Goal: Task Accomplishment & Management: Complete application form

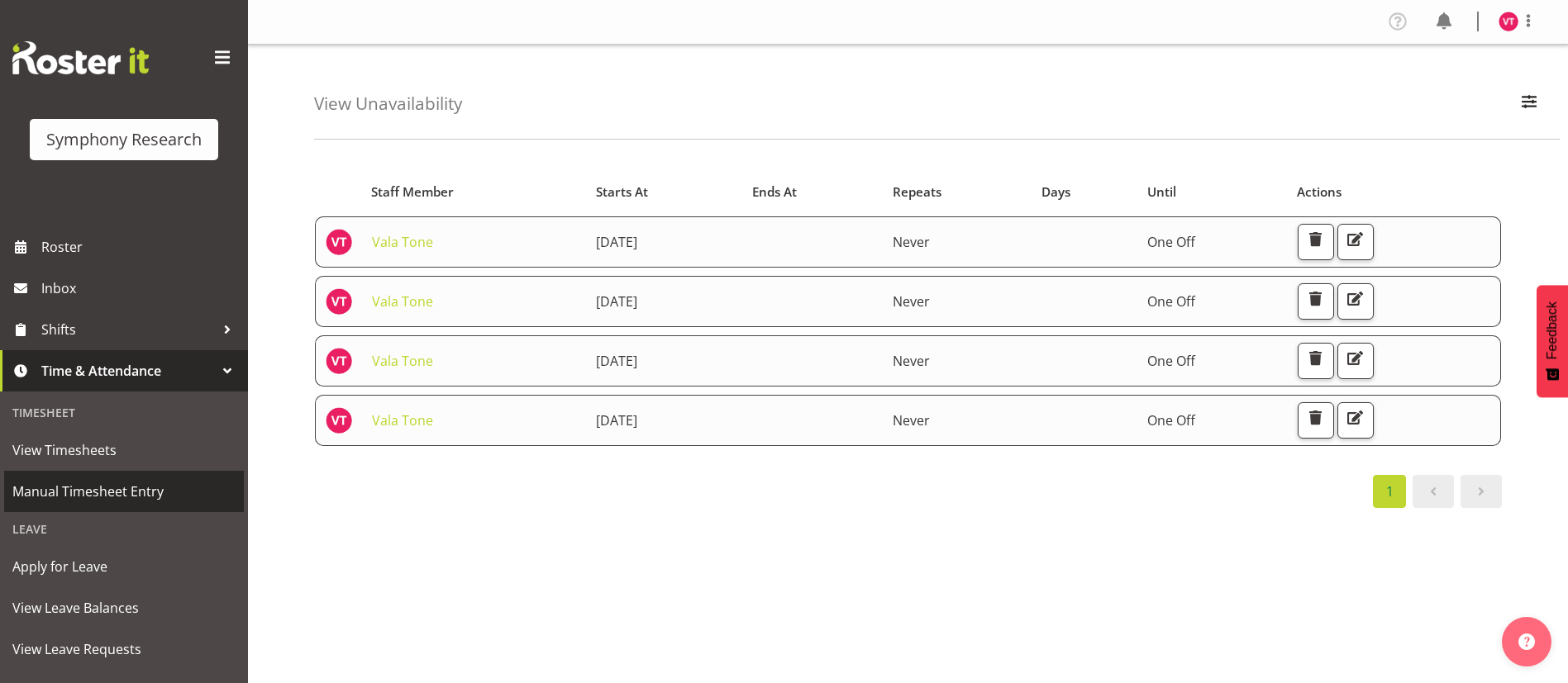
click at [125, 482] on span "Manual Timesheet Entry" at bounding box center [124, 492] width 223 height 25
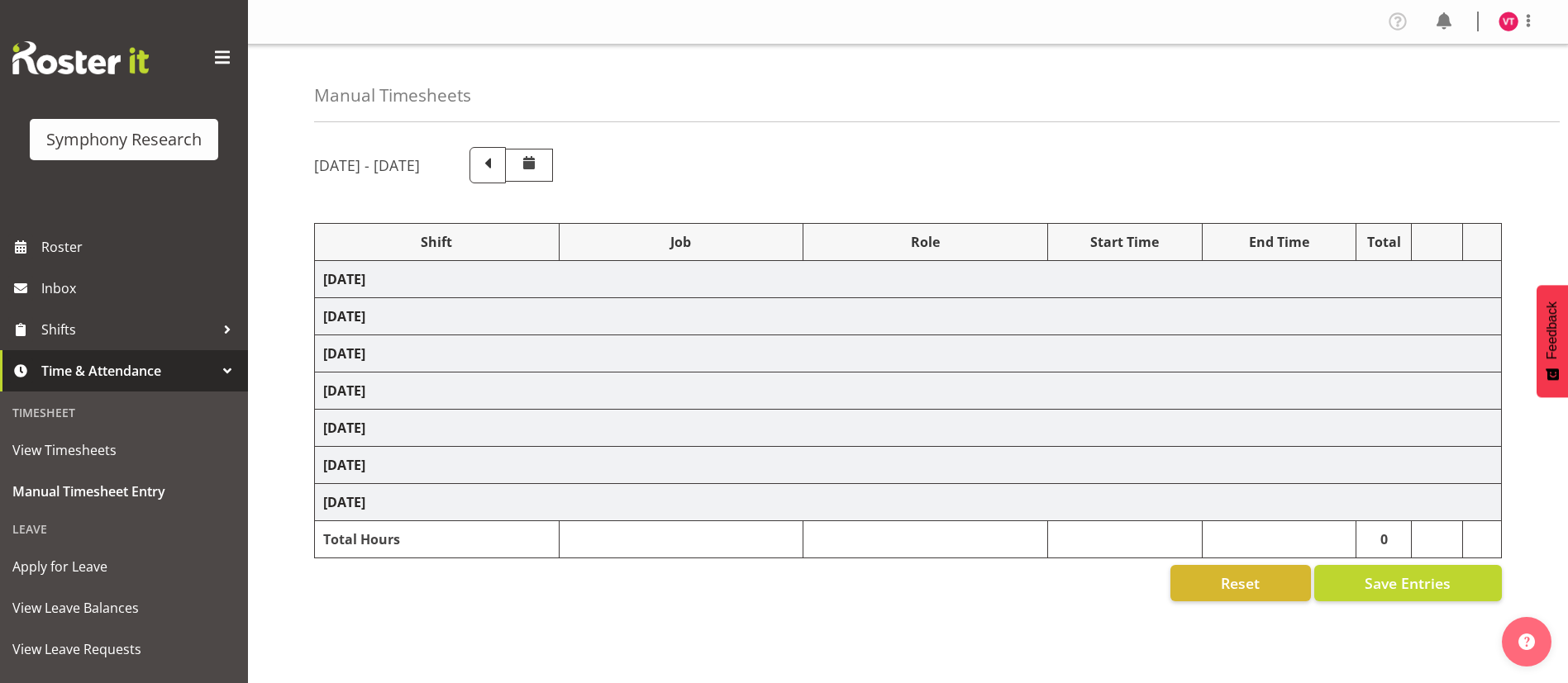
select select "81741"
select select "10587"
select select "47"
select select "48116"
select select "10499"
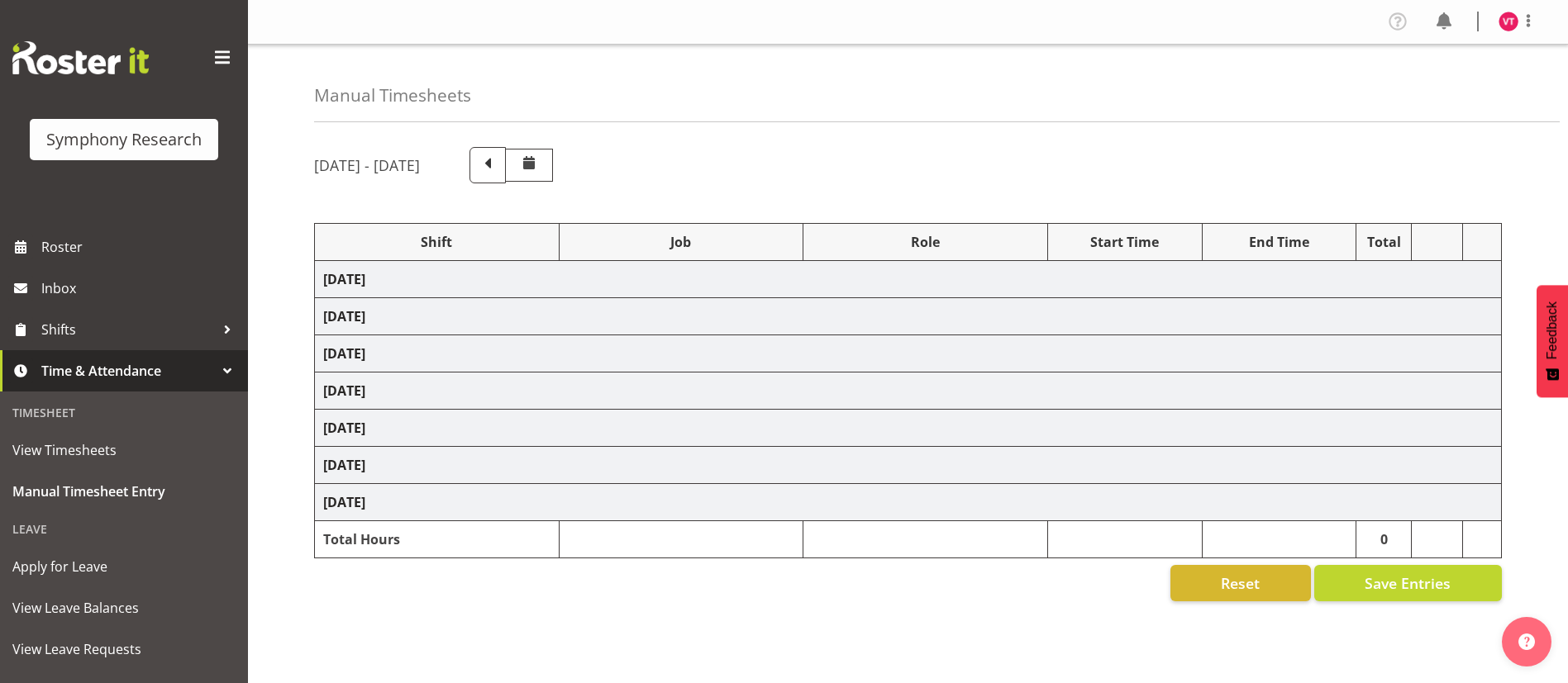
select select "47"
select select "57511"
select select "10499"
select select "47"
select select "81741"
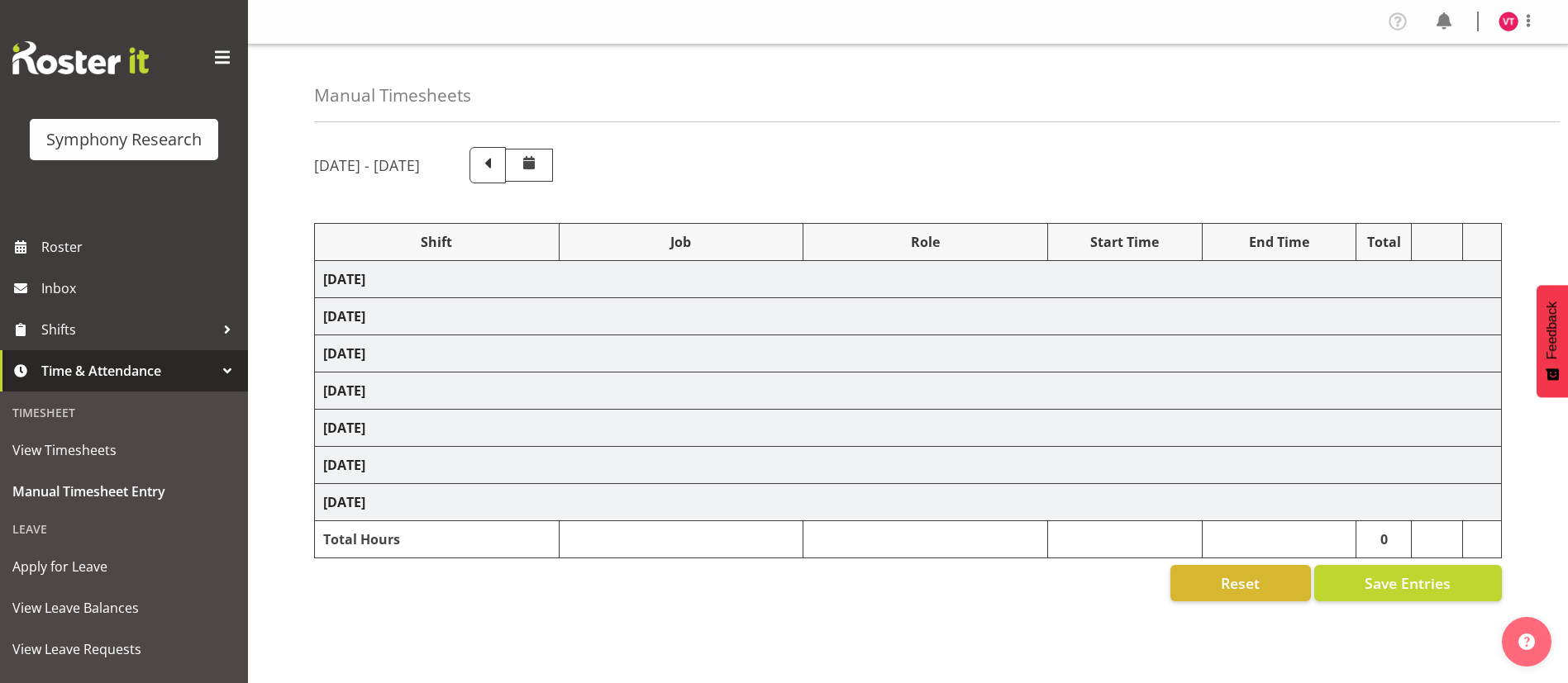
select select "10587"
select select "47"
select select "48116"
select select "10587"
select select "47"
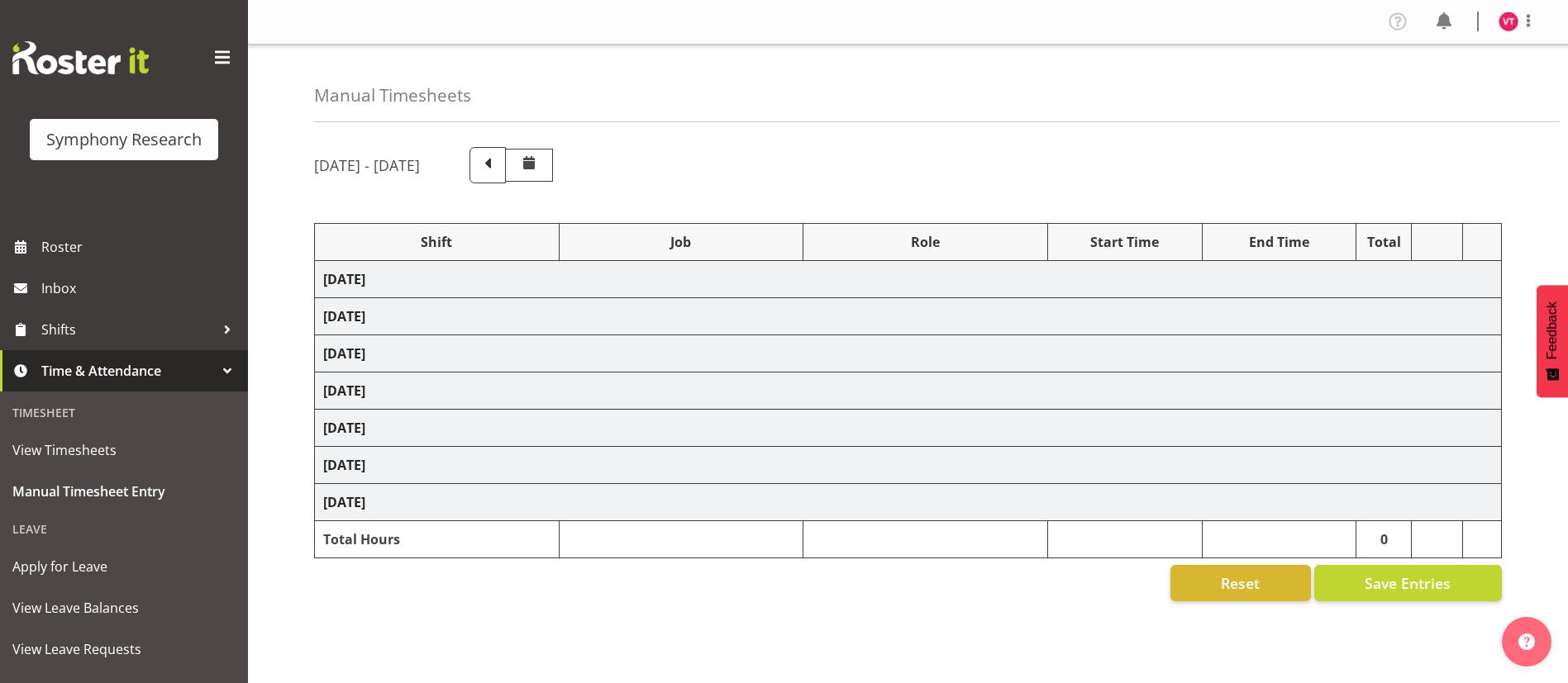
select select "57511"
select select "10499"
select select "47"
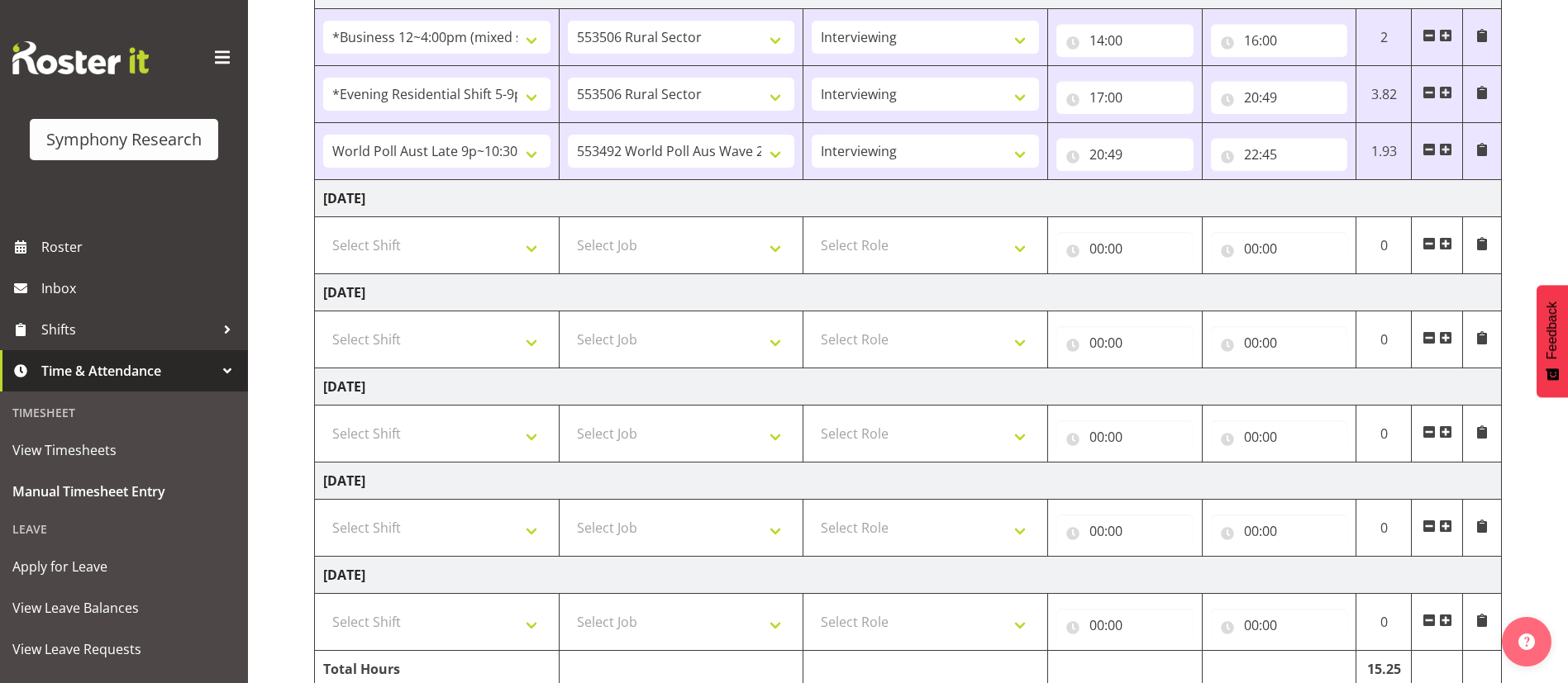
scroll to position [505, 0]
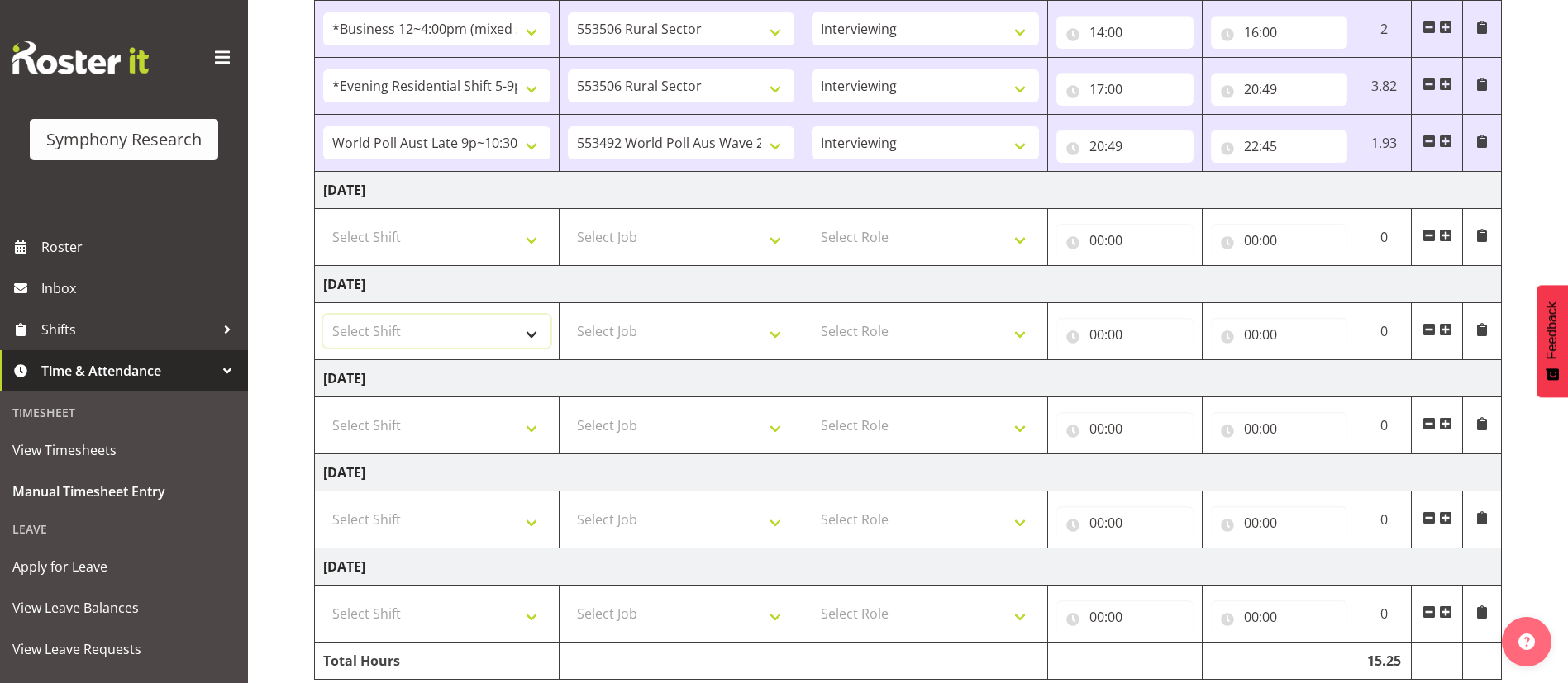
click at [521, 326] on select "Select Shift !!Weekend Residential (Roster IT Shift Label) *Business 9/10am ~ 4…" at bounding box center [437, 331] width 228 height 33
select select "81741"
click at [323, 315] on select "Select Shift !!Weekend Residential (Roster IT Shift Label) *Business 9/10am ~ 4…" at bounding box center [437, 331] width 228 height 33
click at [678, 327] on select "Select Job 550060 IF Admin 553492 World Poll Aus Wave 2 Main 2025 553493 World …" at bounding box center [681, 331] width 228 height 33
select select "10587"
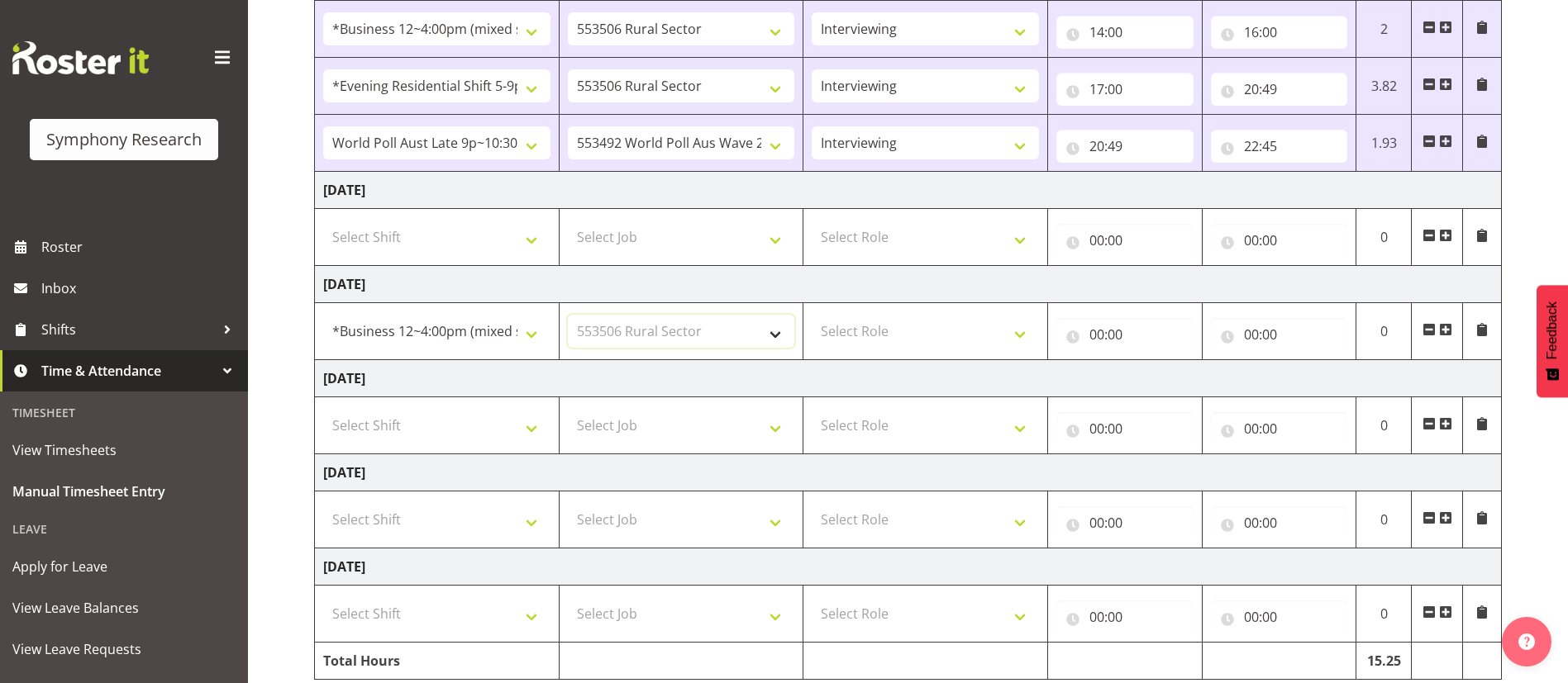
click at [568, 315] on select "Select Job 550060 IF Admin 553492 World Poll Aus Wave 2 Main 2025 553493 World …" at bounding box center [681, 331] width 228 height 33
click at [934, 336] on select "Select Role Briefing Interviewing" at bounding box center [925, 331] width 228 height 33
select select "47"
click at [812, 315] on select "Select Role Briefing Interviewing" at bounding box center [925, 331] width 228 height 33
click at [1105, 330] on input "00:00" at bounding box center [1125, 334] width 138 height 33
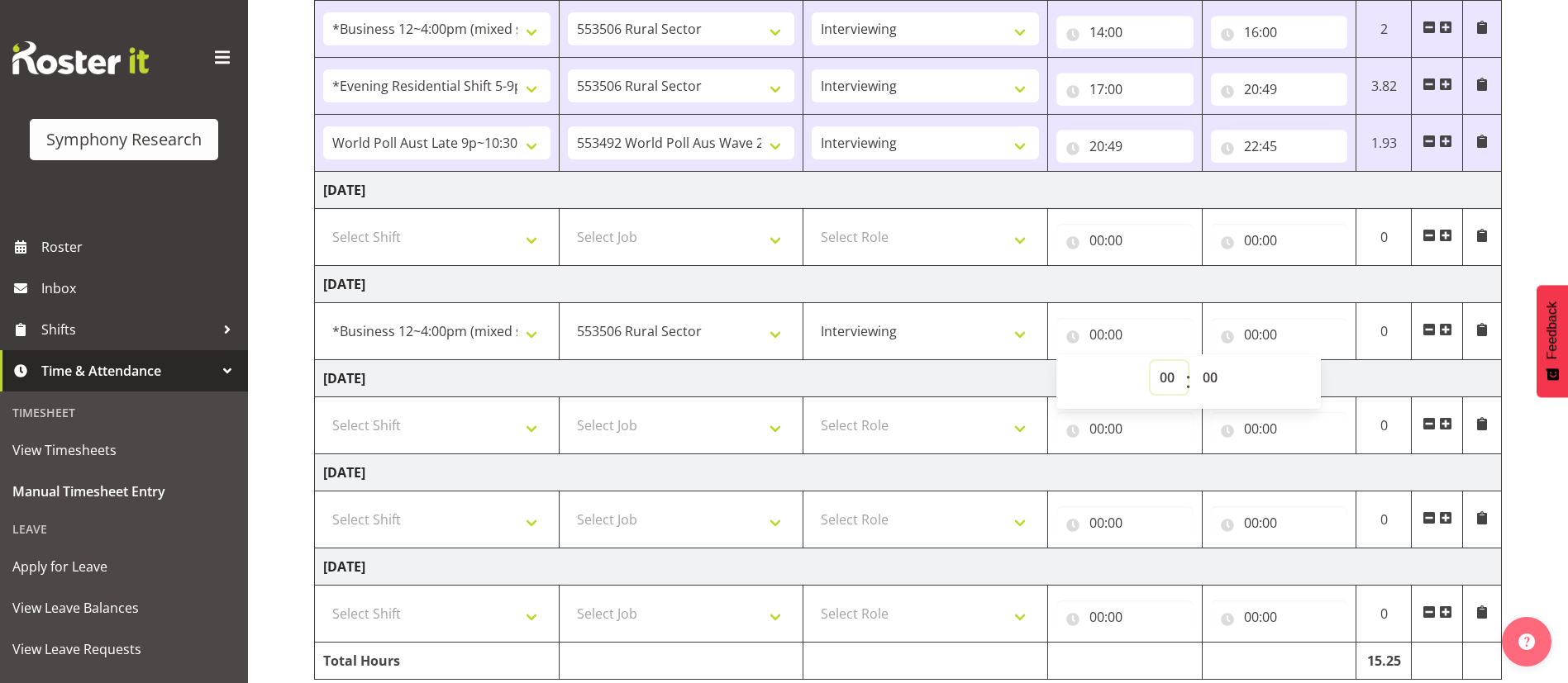
click at [1171, 381] on select "00 01 02 03 04 05 06 07 08 09 10 11 12 13 14 15 16 17 18 19 20 21 22 23" at bounding box center [1169, 377] width 38 height 33
select select "14"
click at [1150, 361] on select "00 01 02 03 04 05 06 07 08 09 10 11 12 13 14 15 16 17 18 19 20 21 22 23" at bounding box center [1169, 377] width 38 height 33
type input "14:00"
click at [1207, 373] on select "00 01 02 03 04 05 06 07 08 09 10 11 12 13 14 15 16 17 18 19 20 21 22 23 24 25 2…" at bounding box center [1212, 377] width 38 height 33
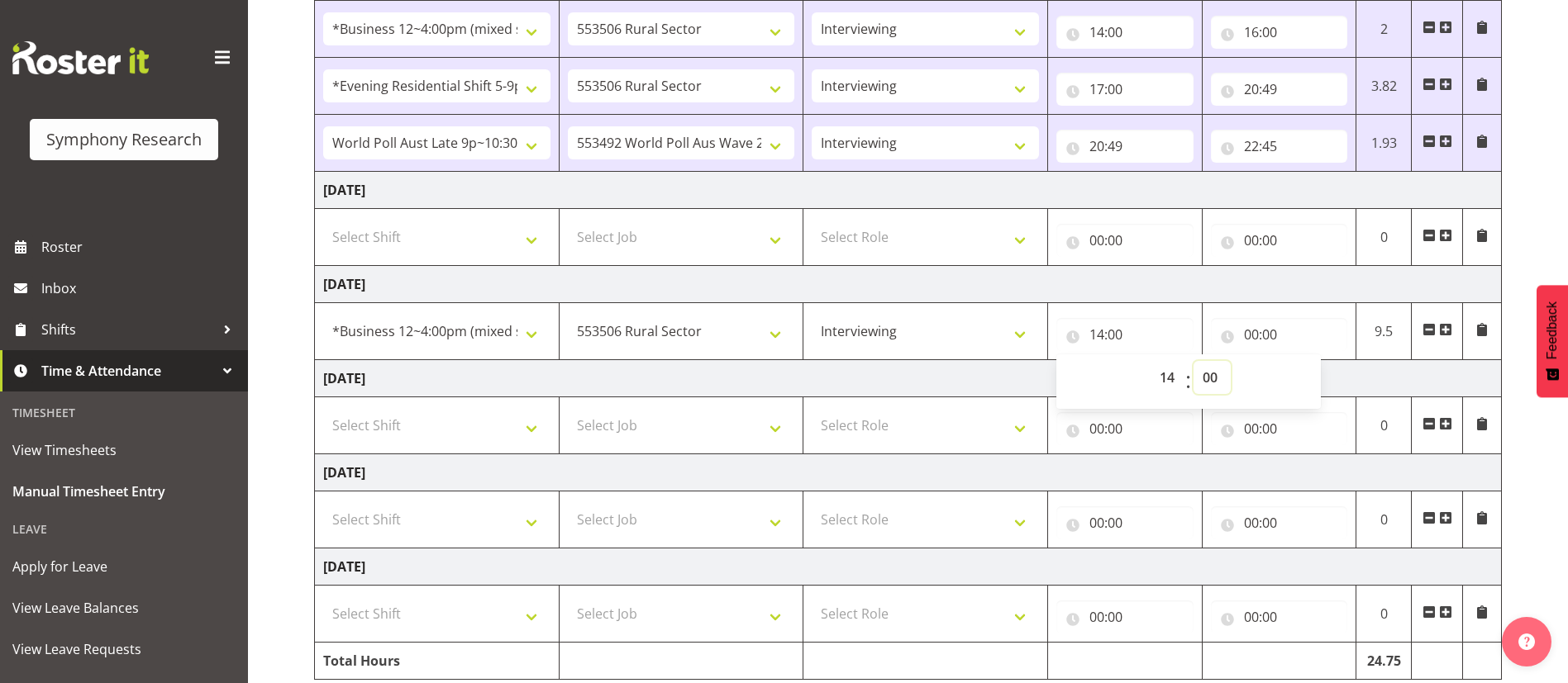
select select "30"
click at [1193, 361] on select "00 01 02 03 04 05 06 07 08 09 10 11 12 13 14 15 16 17 18 19 20 21 22 23 24 25 2…" at bounding box center [1212, 377] width 38 height 33
type input "14:30"
click at [1212, 378] on select "00 01 02 03 04 05 06 07 08 09 10 11 12 13 14 15 16 17 18 19 20 21 22 23 24 25 2…" at bounding box center [1212, 377] width 38 height 33
select select "0"
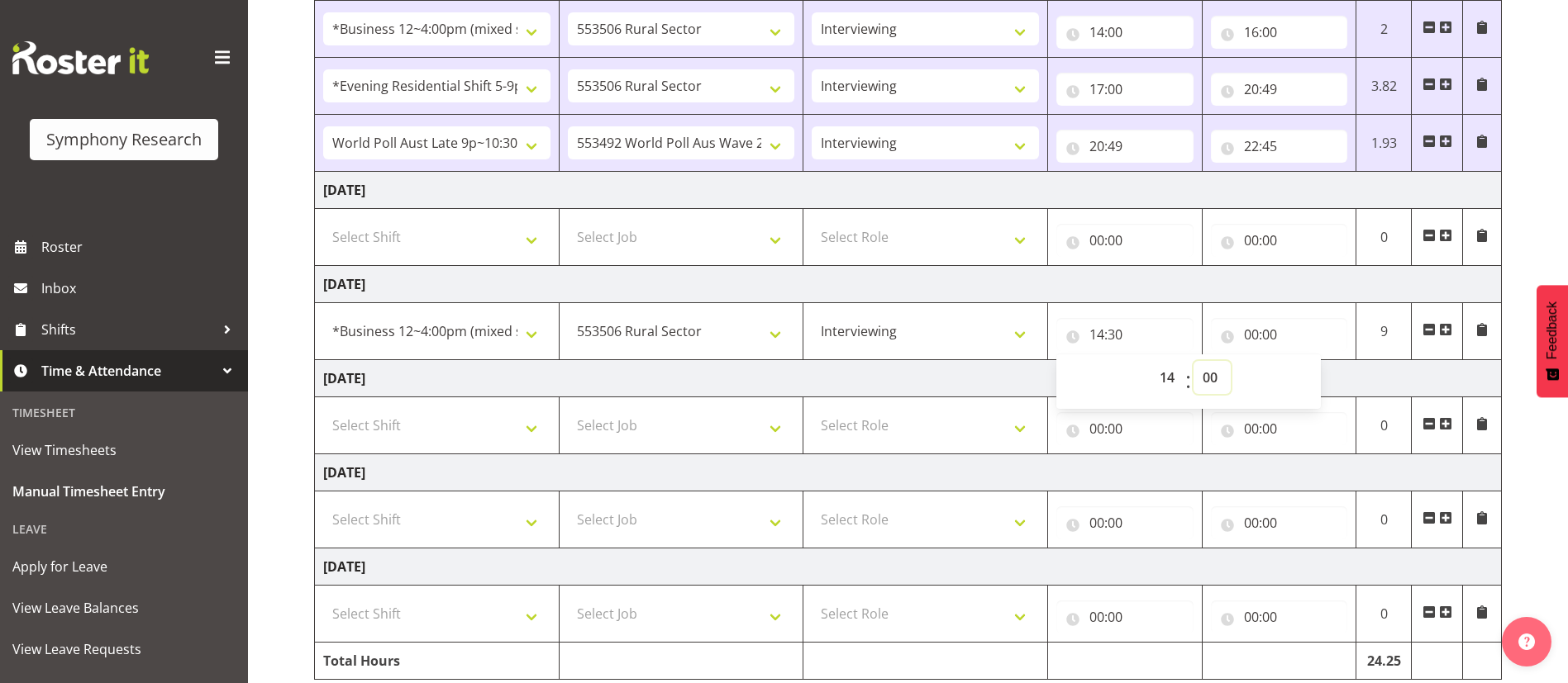
click at [1193, 361] on select "00 01 02 03 04 05 06 07 08 09 10 11 12 13 14 15 16 17 18 19 20 21 22 23 24 25 2…" at bounding box center [1212, 377] width 38 height 33
type input "14:00"
click at [1260, 335] on input "00:00" at bounding box center [1280, 334] width 138 height 33
click at [1330, 382] on select "00 01 02 03 04 05 06 07 08 09 10 11 12 13 14 15 16 17 18 19 20 21 22 23" at bounding box center [1323, 377] width 38 height 33
select select "15"
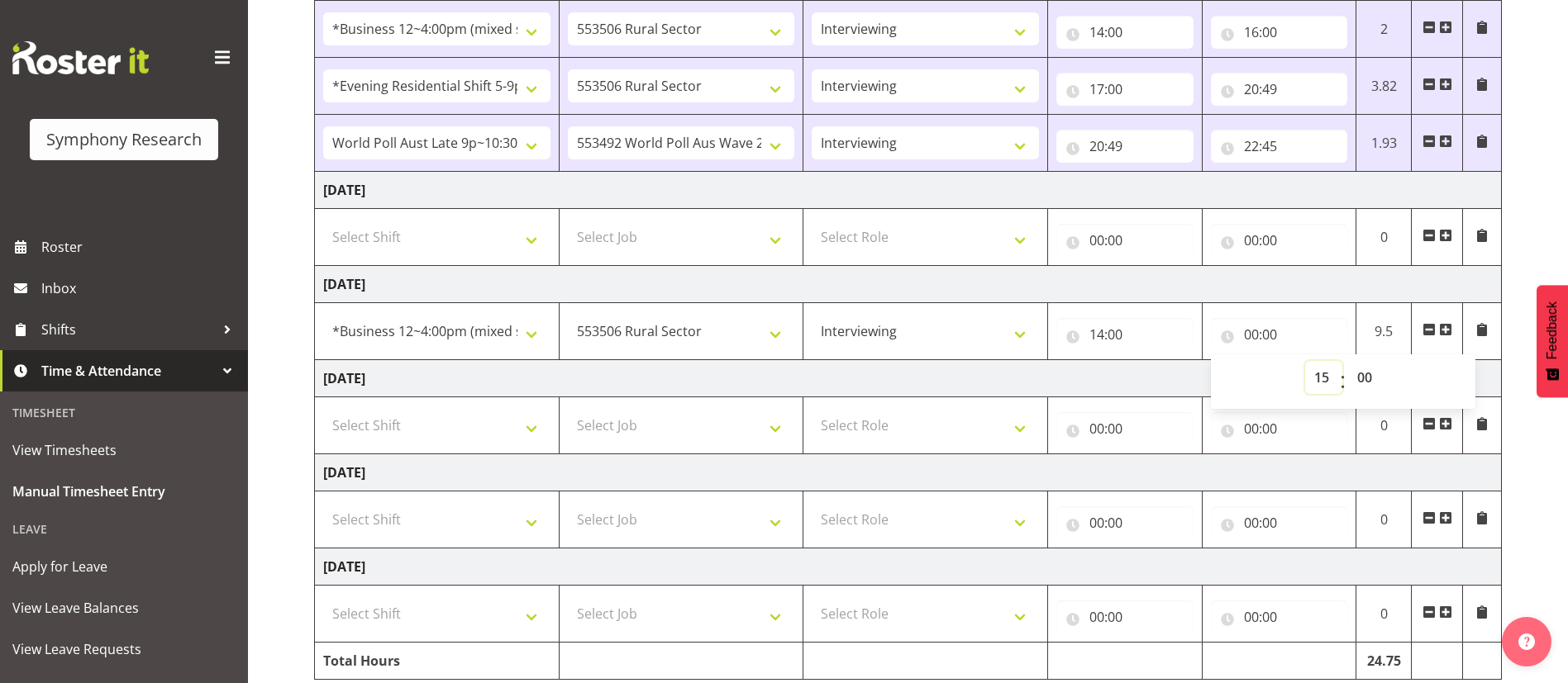
click at [1305, 361] on select "00 01 02 03 04 05 06 07 08 09 10 11 12 13 14 15 16 17 18 19 20 21 22 23" at bounding box center [1323, 377] width 38 height 33
type input "15:00"
click at [1364, 381] on select "00 01 02 03 04 05 06 07 08 09 10 11 12 13 14 15 16 17 18 19 20 21 22 23 24 25 2…" at bounding box center [1367, 377] width 38 height 33
select select "30"
click at [1348, 361] on select "00 01 02 03 04 05 06 07 08 09 10 11 12 13 14 15 16 17 18 19 20 21 22 23 24 25 2…" at bounding box center [1367, 377] width 38 height 33
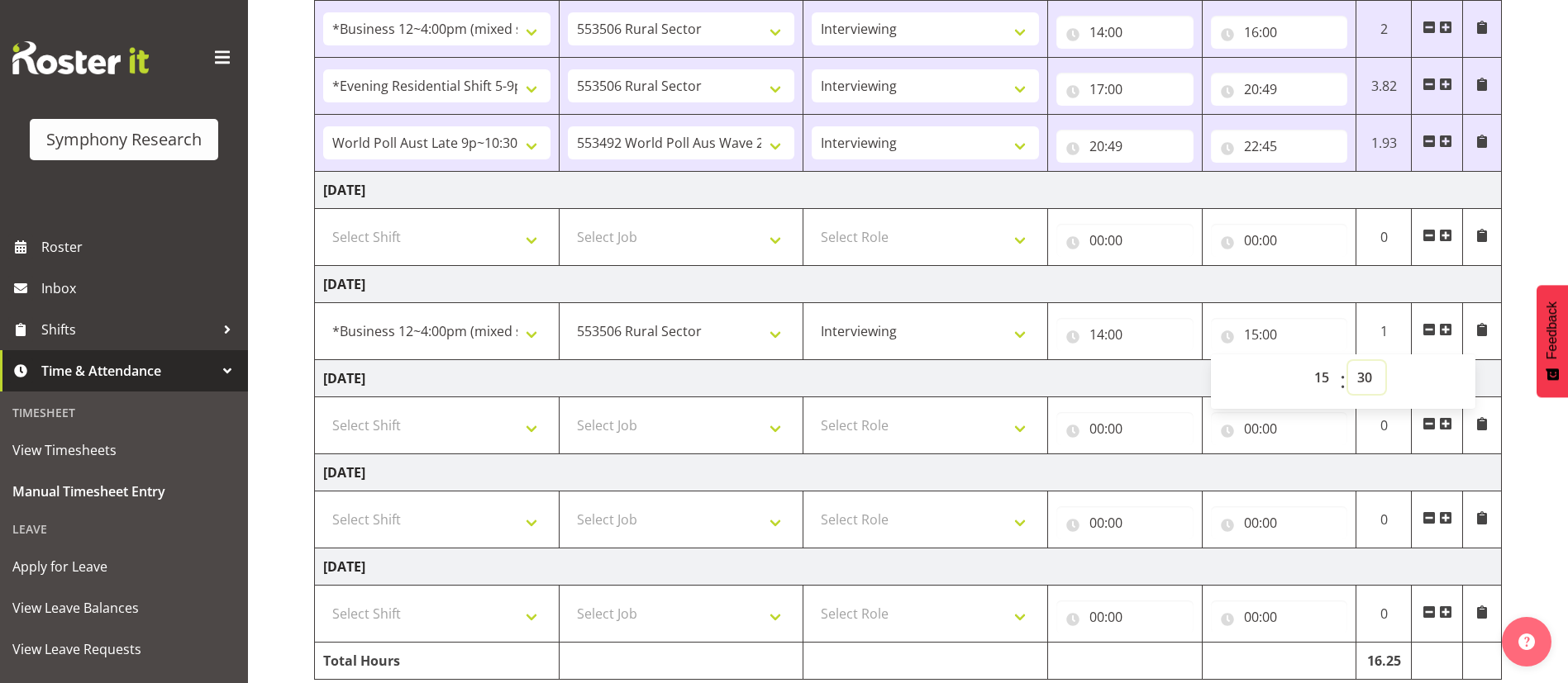
type input "15:30"
click at [1448, 328] on span at bounding box center [1445, 329] width 13 height 13
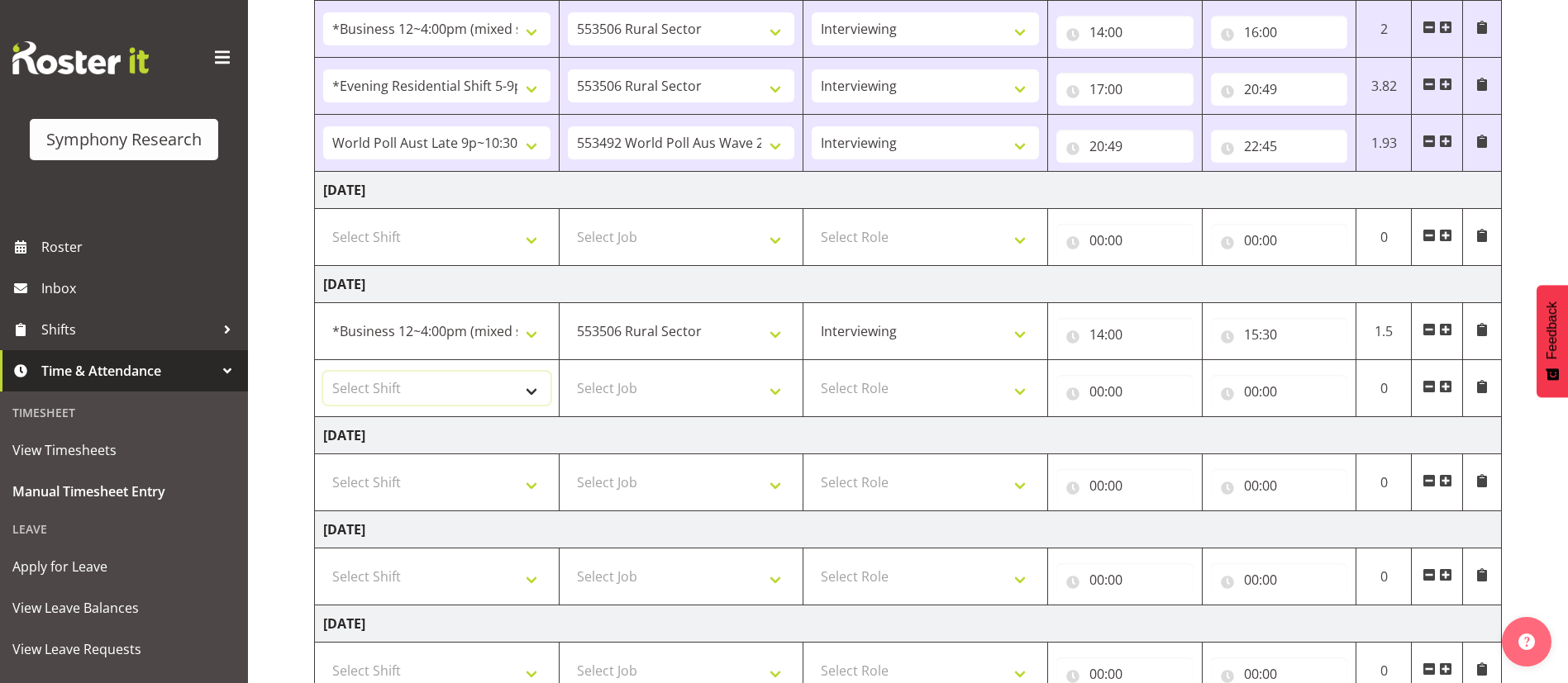
click at [530, 381] on select "Select Shift !!Weekend Residential (Roster IT Shift Label) *Business 9/10am ~ 4…" at bounding box center [437, 387] width 228 height 33
select select "81741"
click at [323, 371] on select "Select Shift !!Weekend Residential (Roster IT Shift Label) *Business 9/10am ~ 4…" at bounding box center [437, 387] width 228 height 33
click at [654, 382] on select "Select Job 550060 IF Admin 553492 World Poll Aus Wave 2 Main 2025 553493 World …" at bounding box center [681, 387] width 228 height 33
select select "10527"
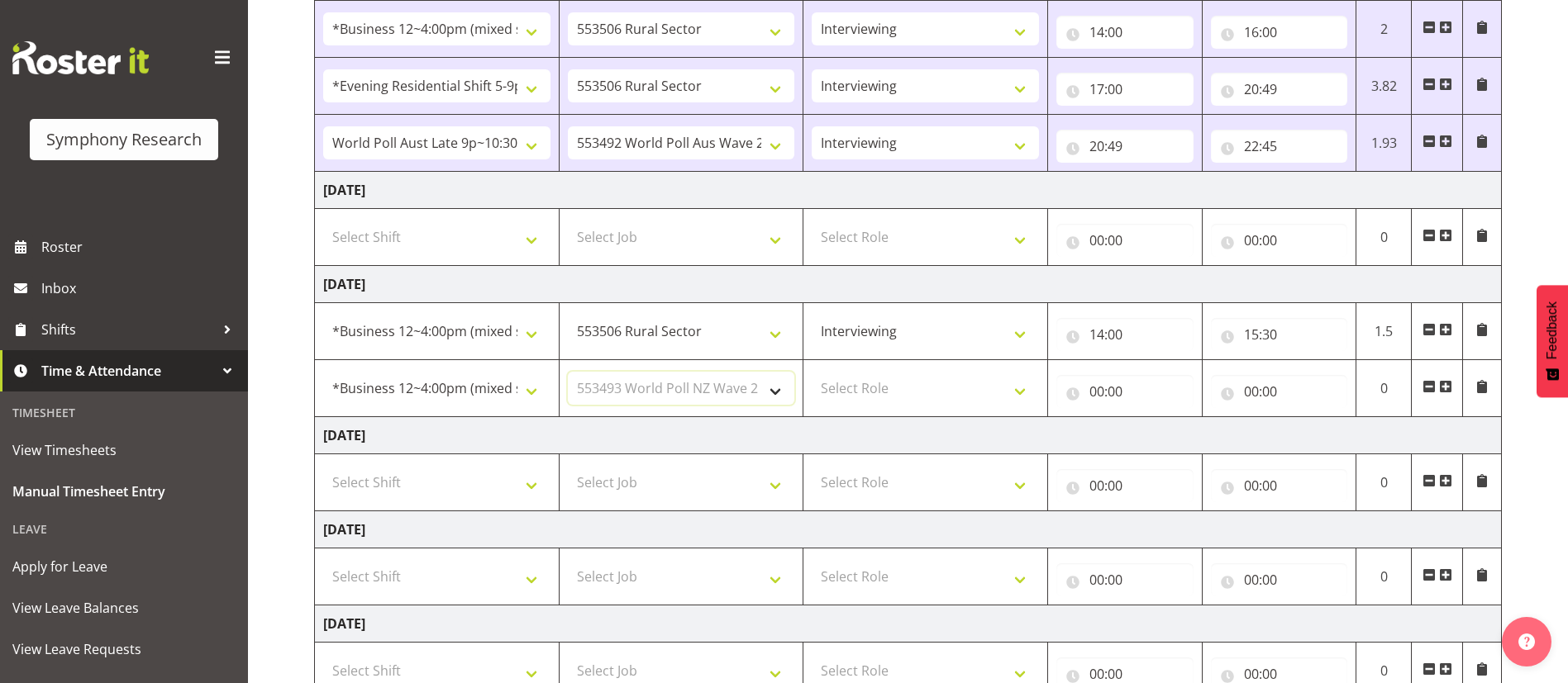
click at [568, 371] on select "Select Job 550060 IF Admin 553492 World Poll Aus Wave 2 Main 2025 553493 World …" at bounding box center [681, 387] width 228 height 33
click at [982, 393] on select "Select Role Briefing Interviewing" at bounding box center [925, 387] width 228 height 33
select select "47"
click at [812, 371] on select "Select Role Briefing Interviewing" at bounding box center [925, 387] width 228 height 33
click at [1097, 393] on input "00:00" at bounding box center [1125, 391] width 138 height 33
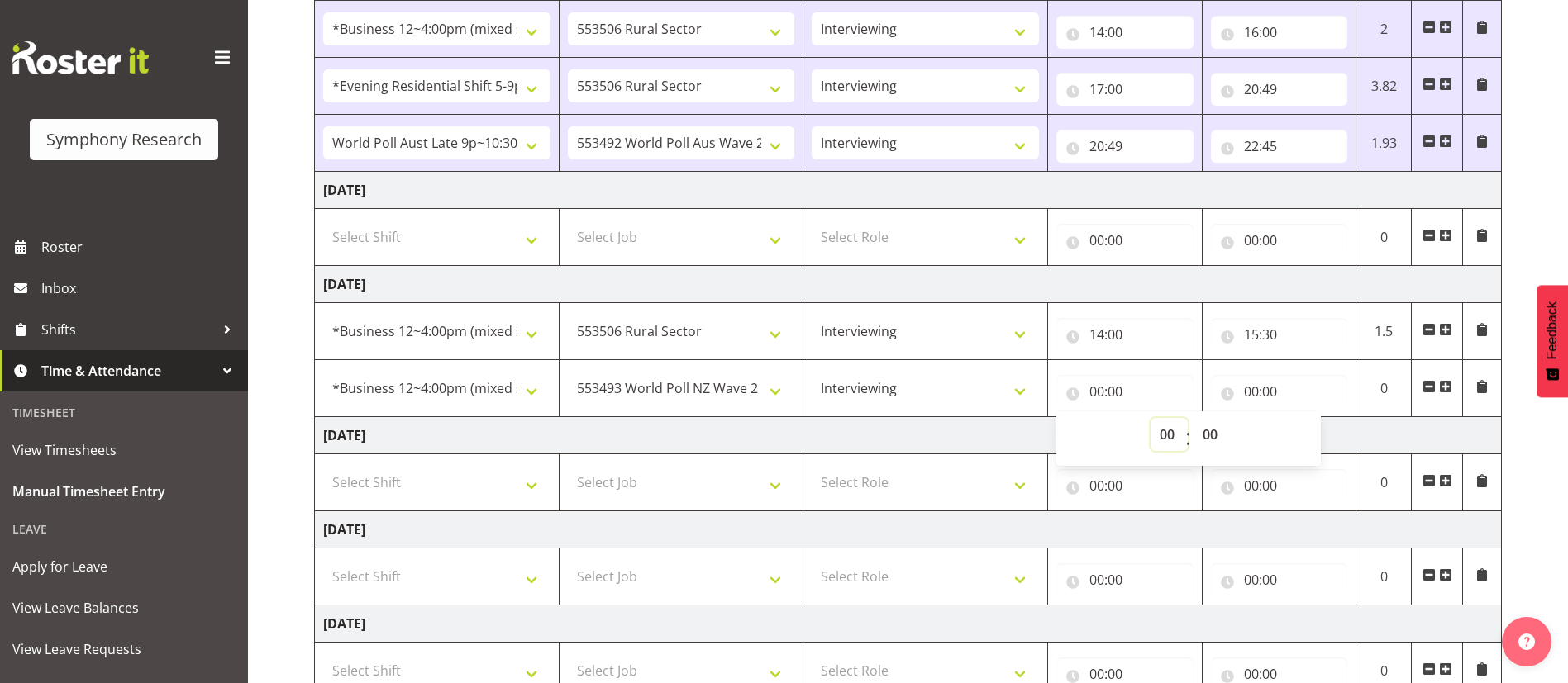
click at [1169, 432] on select "00 01 02 03 04 05 06 07 08 09 10 11 12 13 14 15 16 17 18 19 20 21 22 23" at bounding box center [1169, 434] width 38 height 33
select select "15"
click at [1150, 418] on select "00 01 02 03 04 05 06 07 08 09 10 11 12 13 14 15 16 17 18 19 20 21 22 23" at bounding box center [1169, 434] width 38 height 33
type input "15:00"
click at [1215, 437] on select "00 01 02 03 04 05 06 07 08 09 10 11 12 13 14 15 16 17 18 19 20 21 22 23 24 25 2…" at bounding box center [1212, 434] width 38 height 33
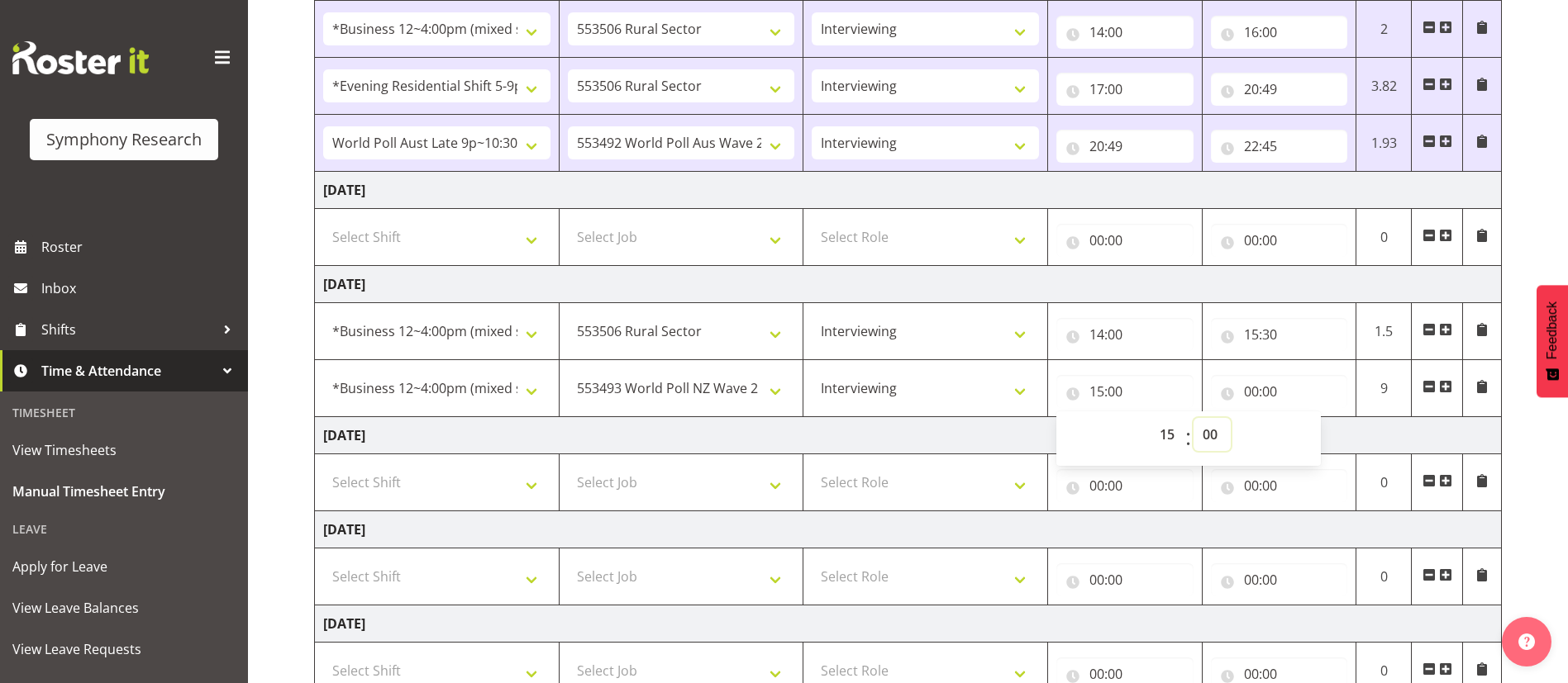
select select "30"
click at [1193, 418] on select "00 01 02 03 04 05 06 07 08 09 10 11 12 13 14 15 16 17 18 19 20 21 22 23 24 25 2…" at bounding box center [1212, 434] width 38 height 33
type input "15:30"
click at [1254, 391] on input "00:00" at bounding box center [1280, 391] width 138 height 33
click at [1328, 430] on select "00 01 02 03 04 05 06 07 08 09 10 11 12 13 14 15 16 17 18 19 20 21 22 23" at bounding box center [1323, 434] width 38 height 33
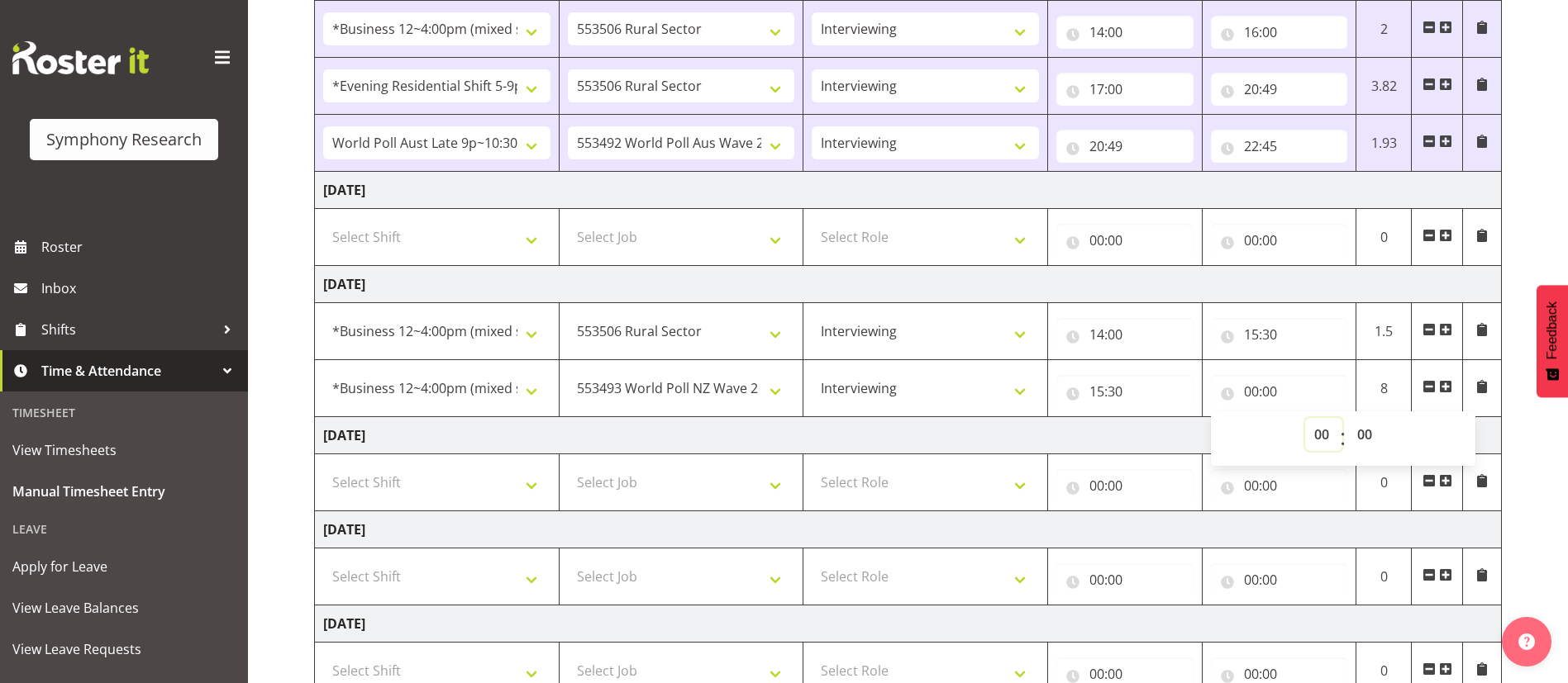
select select "16"
click at [1305, 418] on select "00 01 02 03 04 05 06 07 08 09 10 11 12 13 14 15 16 17 18 19 20 21 22 23" at bounding box center [1323, 434] width 38 height 33
type input "16:00"
click at [1124, 438] on td "Friday 26th September 2025" at bounding box center [908, 436] width 1187 height 37
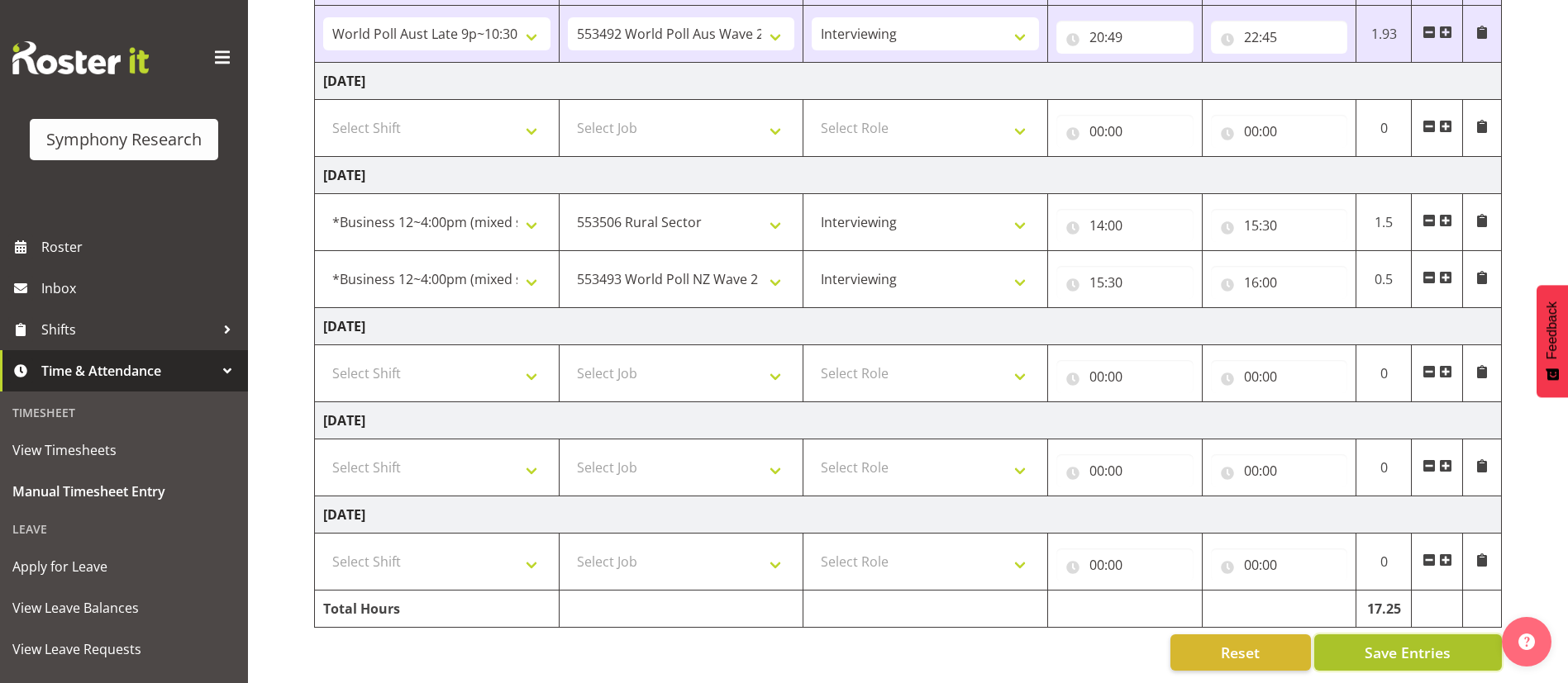
click at [1411, 642] on span "Save Entries" at bounding box center [1407, 653] width 86 height 21
